Goal: Book appointment/travel/reservation

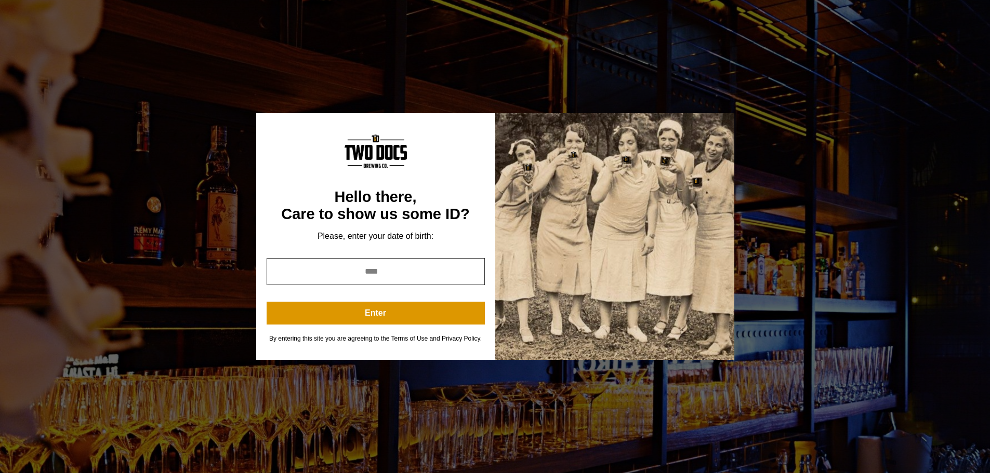
click at [393, 277] on input "year" at bounding box center [376, 271] width 218 height 27
type input "****"
click at [393, 288] on div "**** Enter" at bounding box center [376, 291] width 218 height 67
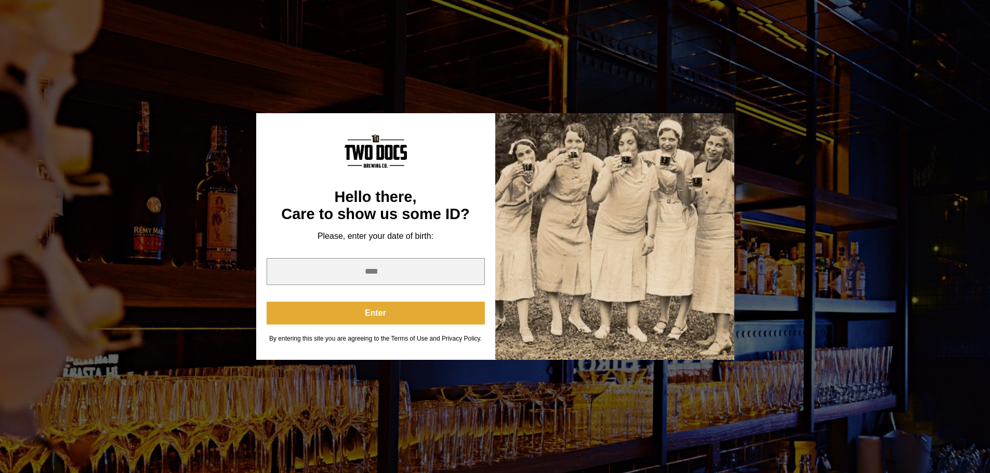
click at [372, 315] on button "Enter" at bounding box center [376, 313] width 218 height 23
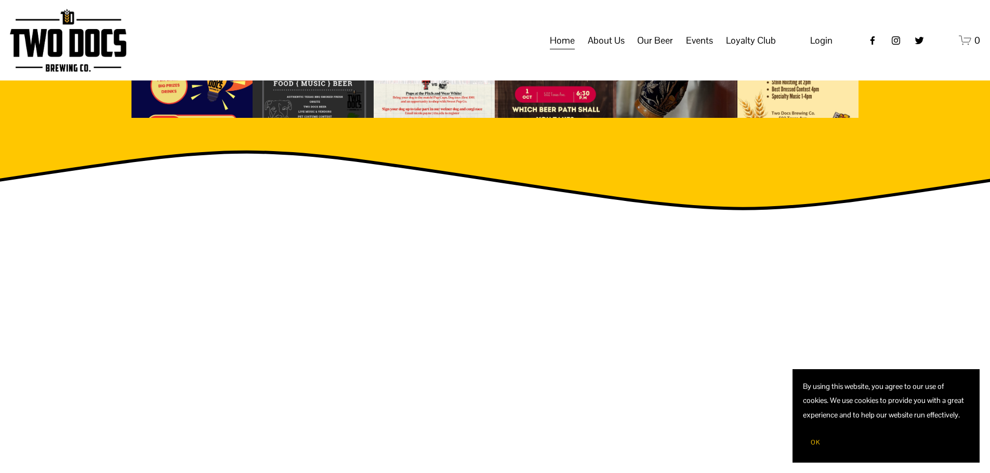
scroll to position [1772, 0]
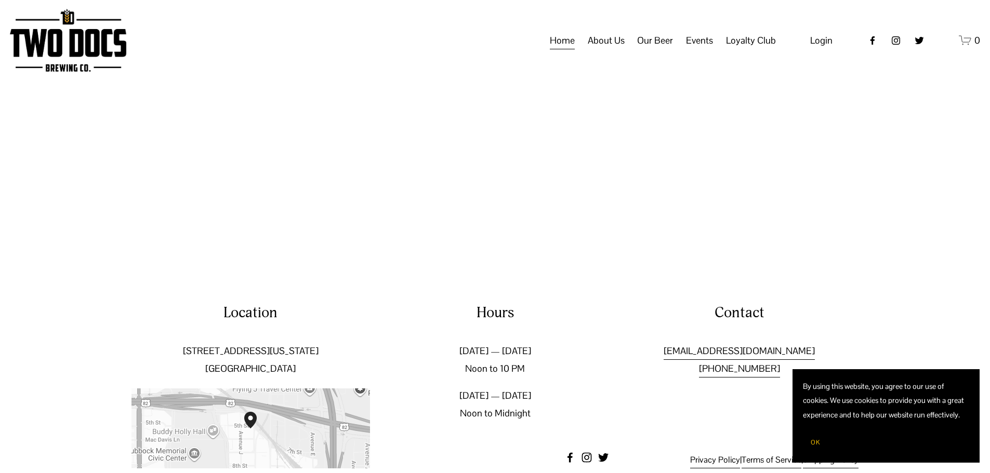
drag, startPoint x: 493, startPoint y: 64, endPoint x: 505, endPoint y: 425, distance: 360.3
drag, startPoint x: 834, startPoint y: 321, endPoint x: 656, endPoint y: 326, distance: 178.8
click at [656, 342] on p "management@twodocsbrewing.com (806) 412-4888" at bounding box center [739, 359] width 238 height 35
copy link "[EMAIL_ADDRESS][DOMAIN_NAME]"
drag, startPoint x: 792, startPoint y: 342, endPoint x: 734, endPoint y: 342, distance: 58.2
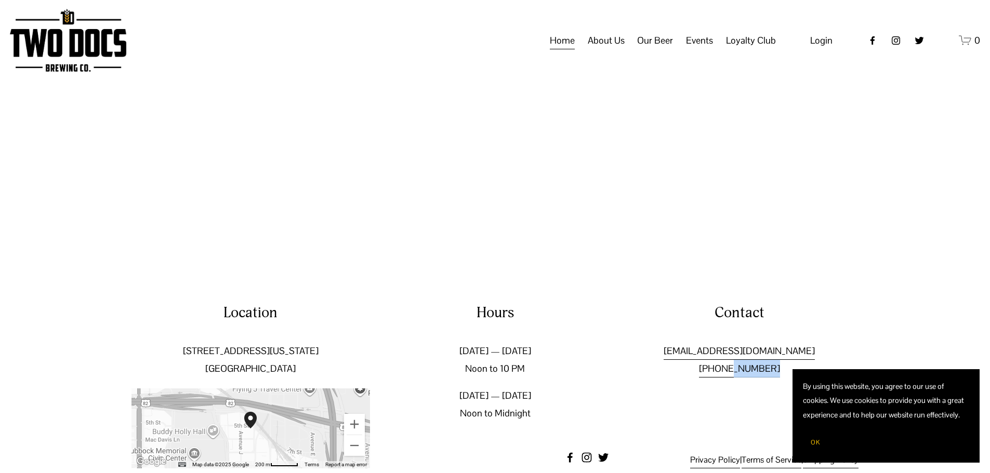
click at [734, 342] on p "management@twodocsbrewing.com (806) 412-4888" at bounding box center [739, 359] width 238 height 35
copy link "412-4888"
click at [375, 199] on div at bounding box center [495, 114] width 990 height 296
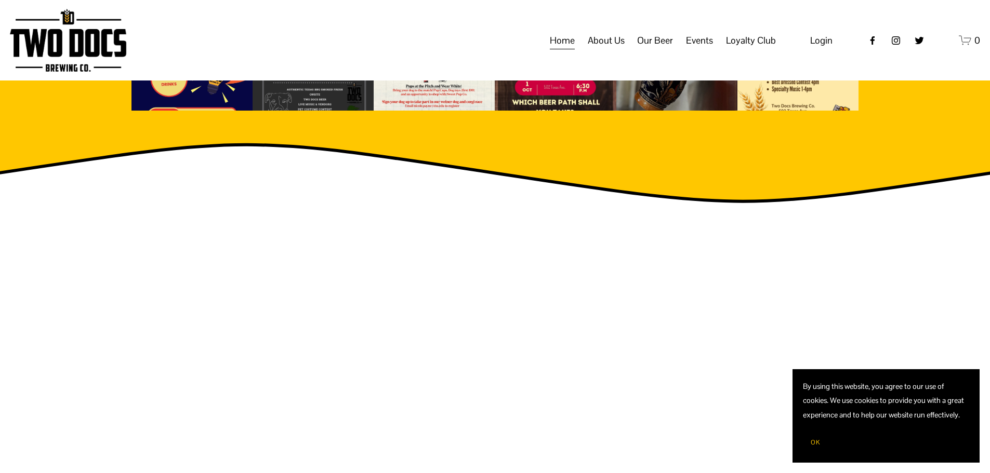
scroll to position [1512, 0]
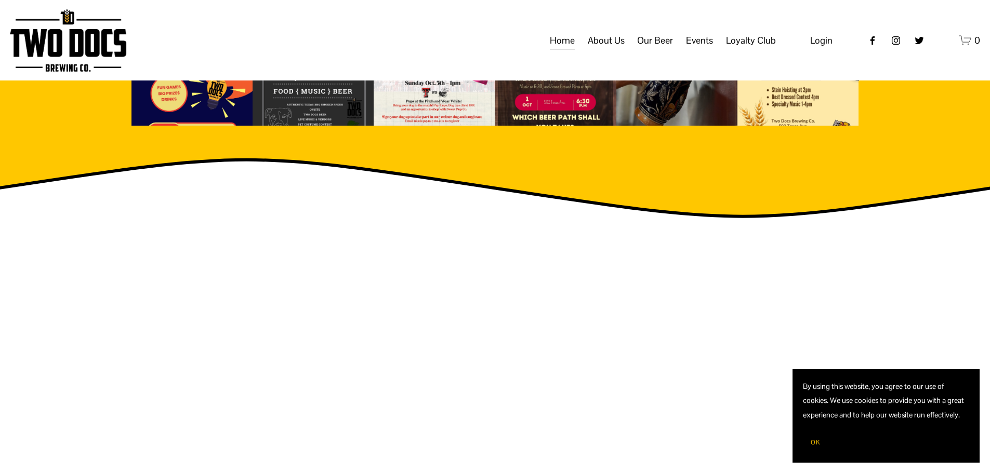
click at [609, 49] on span "About Us" at bounding box center [606, 41] width 37 height 18
click at [0, 0] on span "Our Mission" at bounding box center [0, 0] width 0 height 0
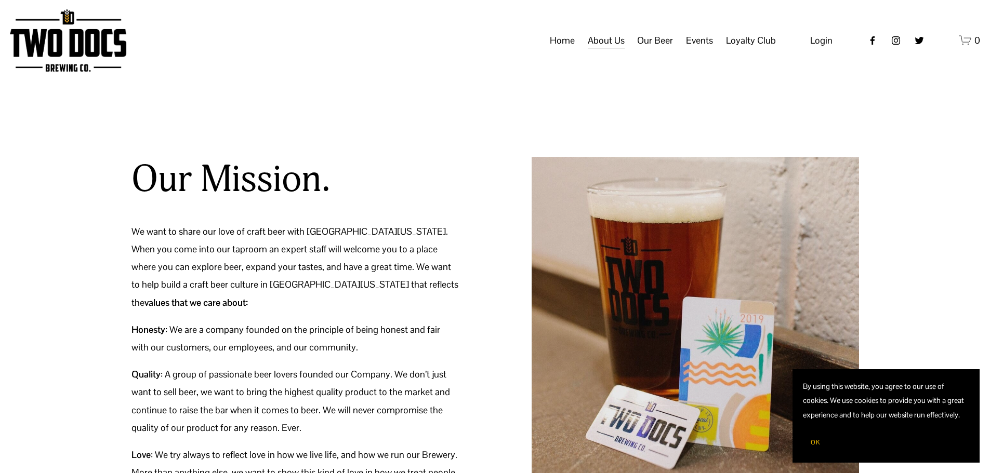
drag, startPoint x: 628, startPoint y: 381, endPoint x: 671, endPoint y: 110, distance: 274.6
click at [657, 45] on span "Our Beer" at bounding box center [655, 41] width 36 height 18
click at [0, 0] on span "Taproom Menu" at bounding box center [0, 0] width 0 height 0
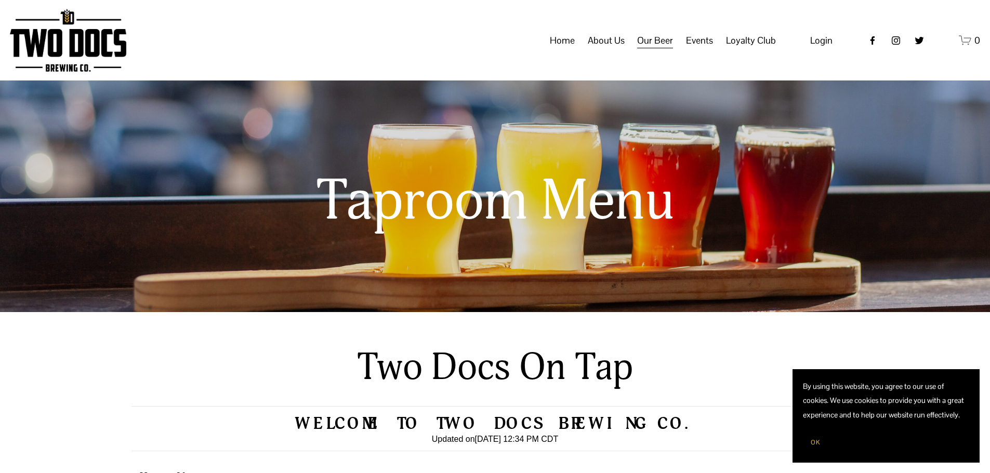
drag, startPoint x: 599, startPoint y: 341, endPoint x: 633, endPoint y: 74, distance: 269.3
click at [0, 0] on span "Calendar" at bounding box center [0, 0] width 0 height 0
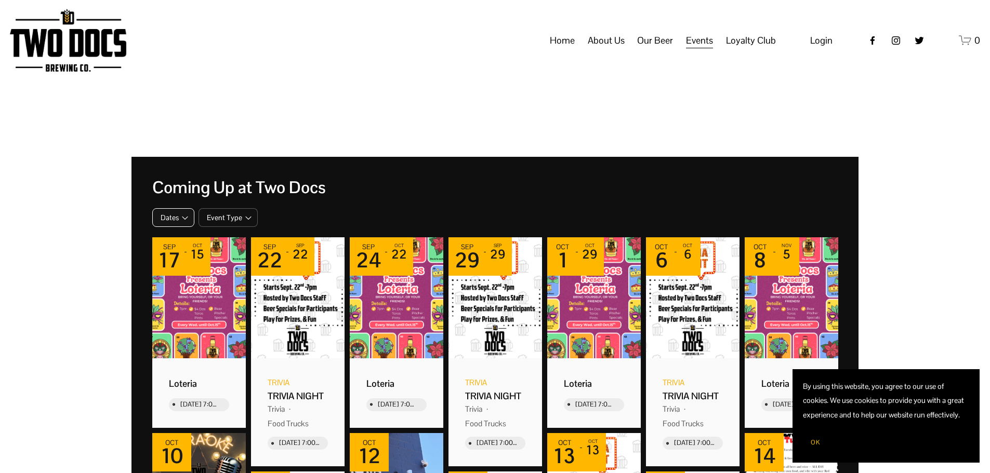
click at [177, 217] on span "Dates" at bounding box center [170, 217] width 18 height 9
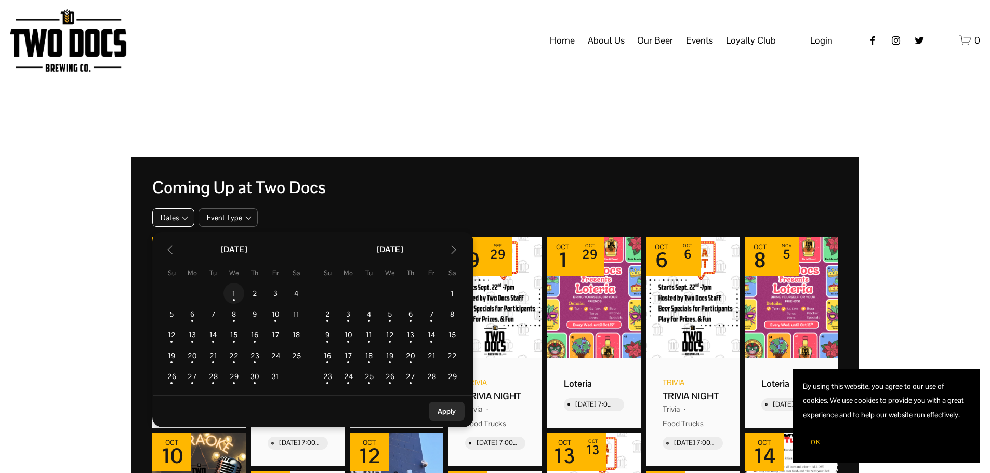
click at [232, 291] on td "1" at bounding box center [233, 293] width 21 height 21
click at [446, 412] on button "Apply" at bounding box center [447, 411] width 36 height 19
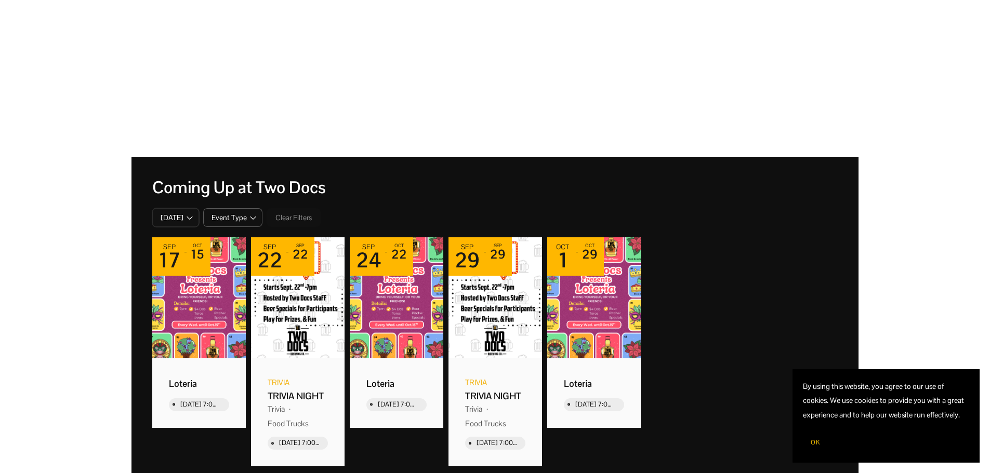
drag, startPoint x: 599, startPoint y: 352, endPoint x: 654, endPoint y: 129, distance: 229.7
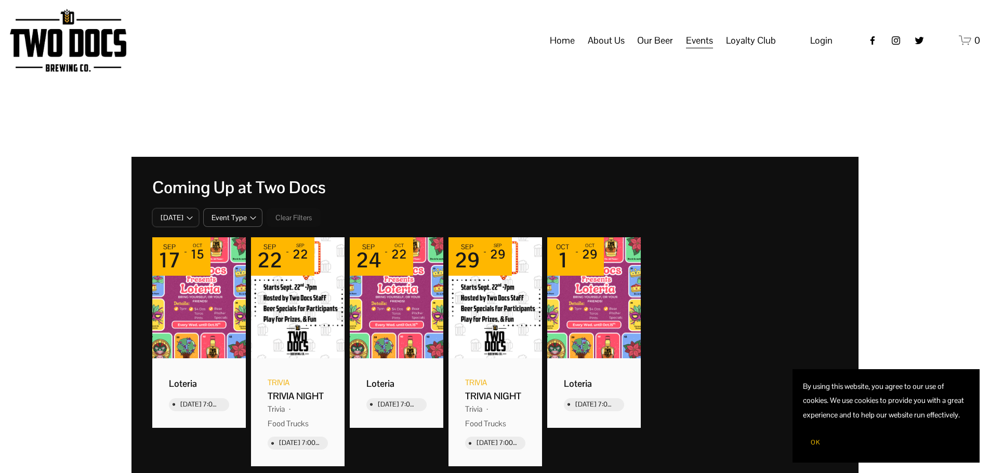
click at [0, 0] on span "Private Events" at bounding box center [0, 0] width 0 height 0
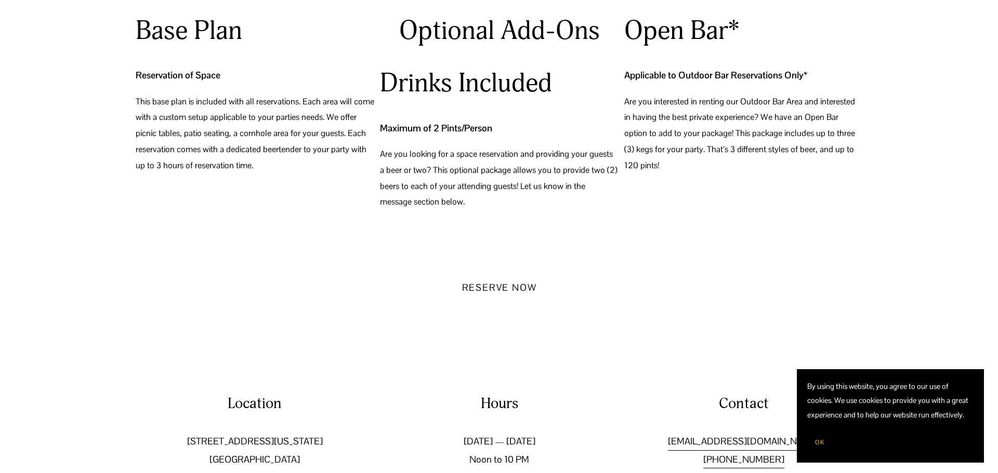
scroll to position [1330, 0]
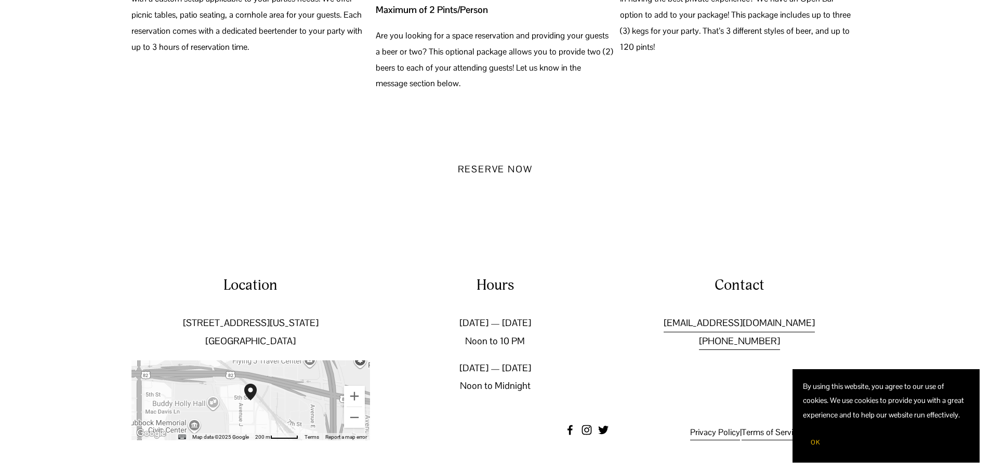
click at [516, 166] on button "Reserve Now" at bounding box center [495, 169] width 112 height 34
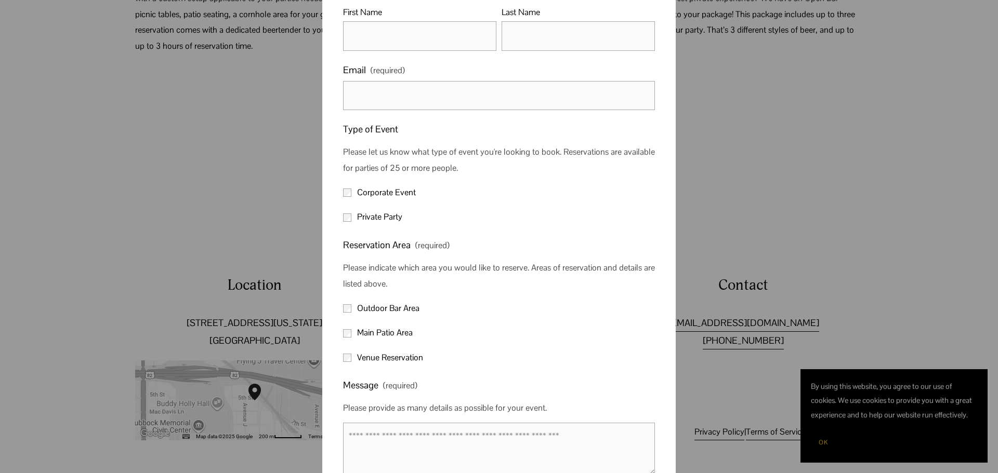
scroll to position [220, 0]
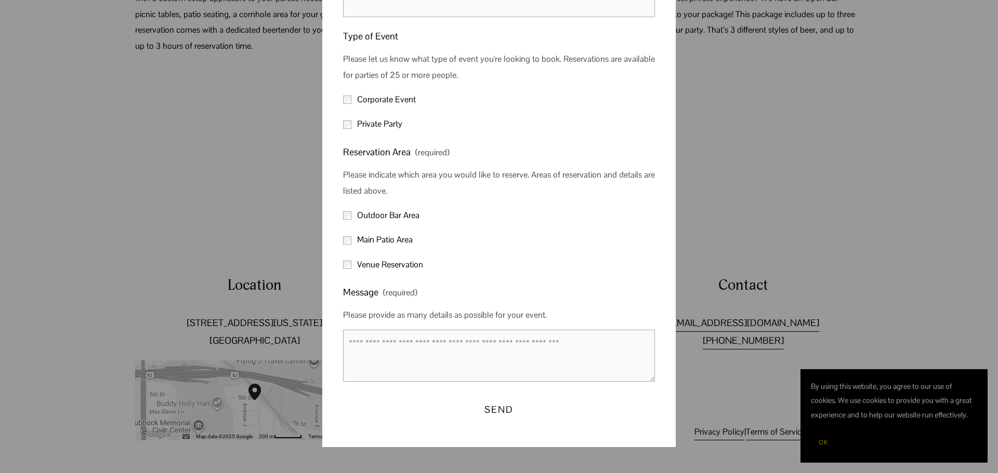
click at [802, 164] on div "× New Form Name (required) First Name Last Name Email (required) Type of Event …" at bounding box center [499, 236] width 998 height 473
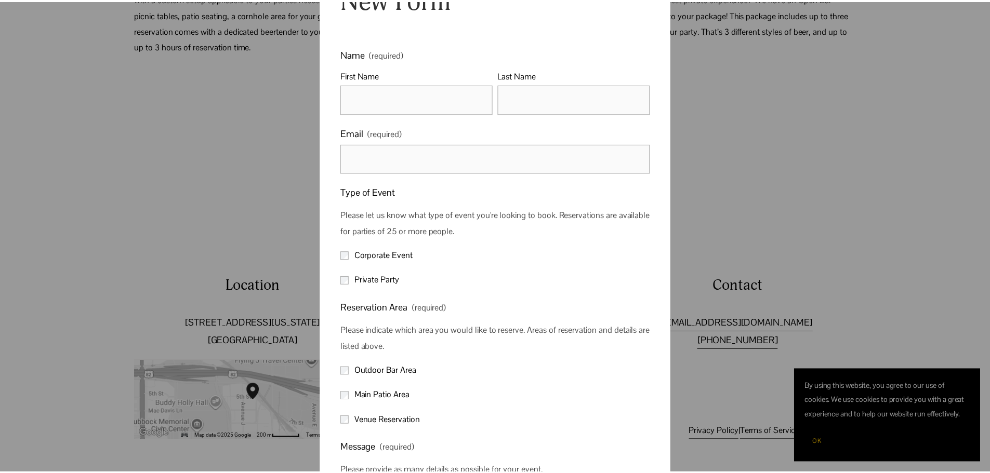
scroll to position [0, 0]
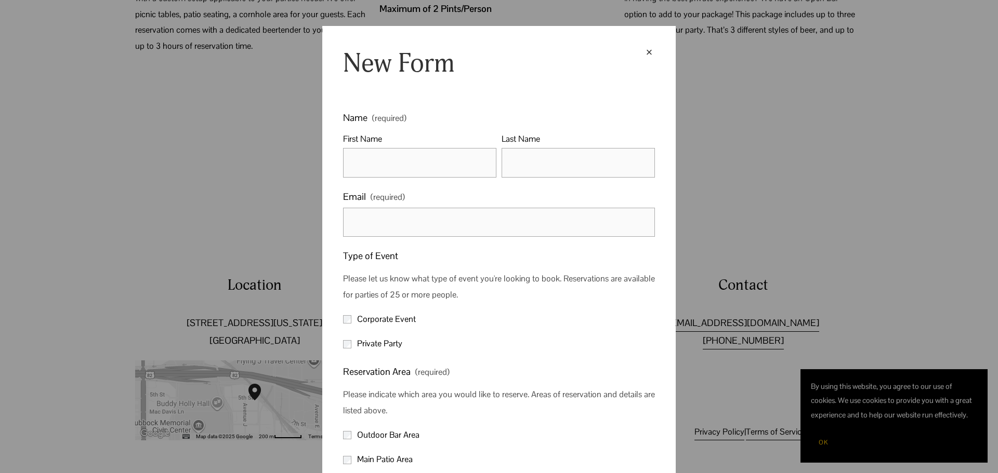
click at [648, 52] on div "×" at bounding box center [648, 52] width 11 height 11
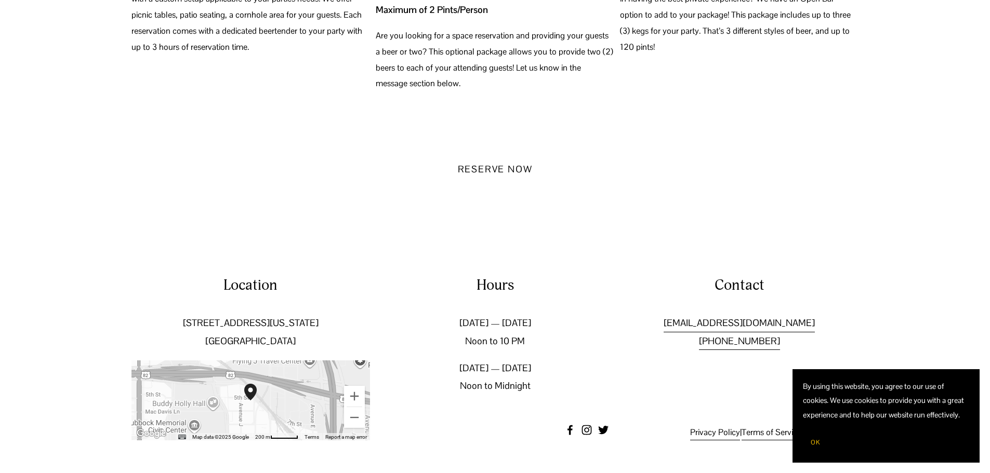
click at [791, 151] on div "Base Plan Reservation of Space This base plan is included with all reservations…" at bounding box center [495, 53] width 990 height 314
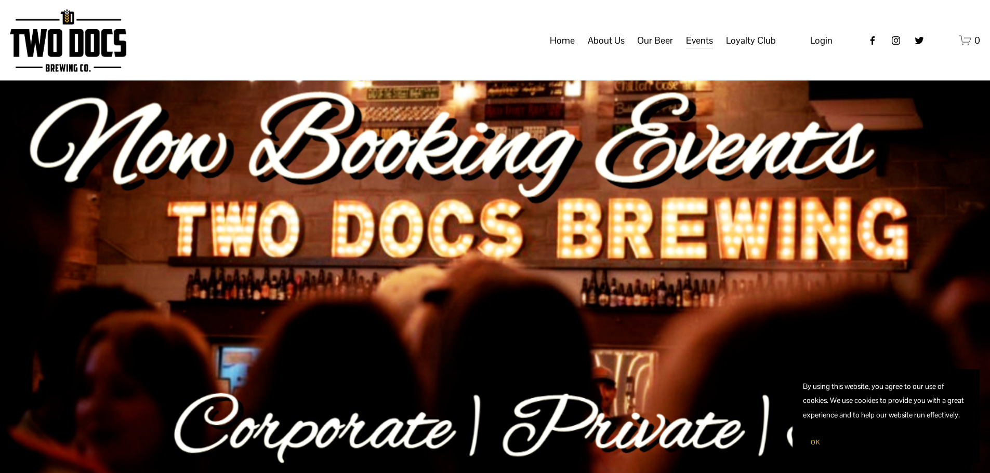
click at [0, 0] on span "Our Mission" at bounding box center [0, 0] width 0 height 0
